Goal: Task Accomplishment & Management: Complete application form

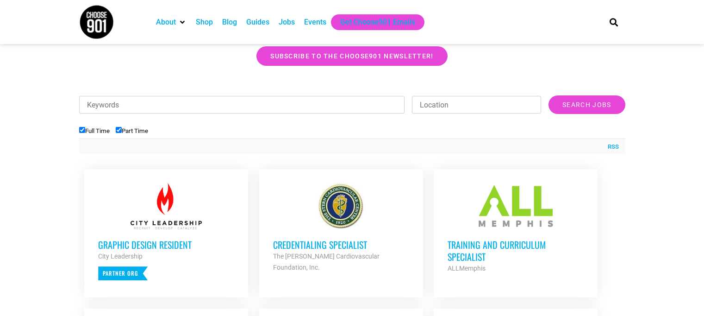
scroll to position [341, 0]
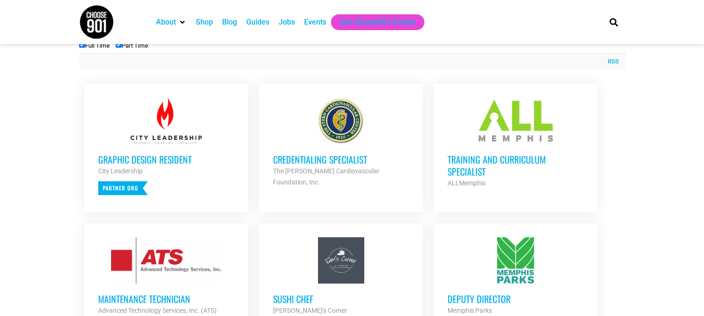
click at [169, 122] on div at bounding box center [166, 121] width 136 height 46
